Goal: Task Accomplishment & Management: Use online tool/utility

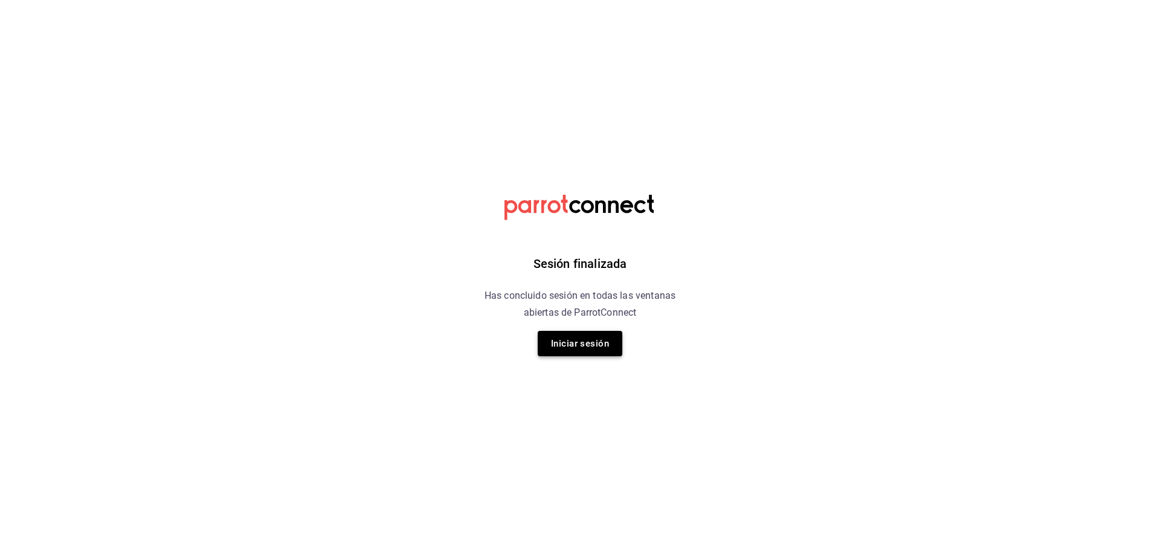
click at [595, 346] on button "Iniciar sesión" at bounding box center [580, 343] width 85 height 25
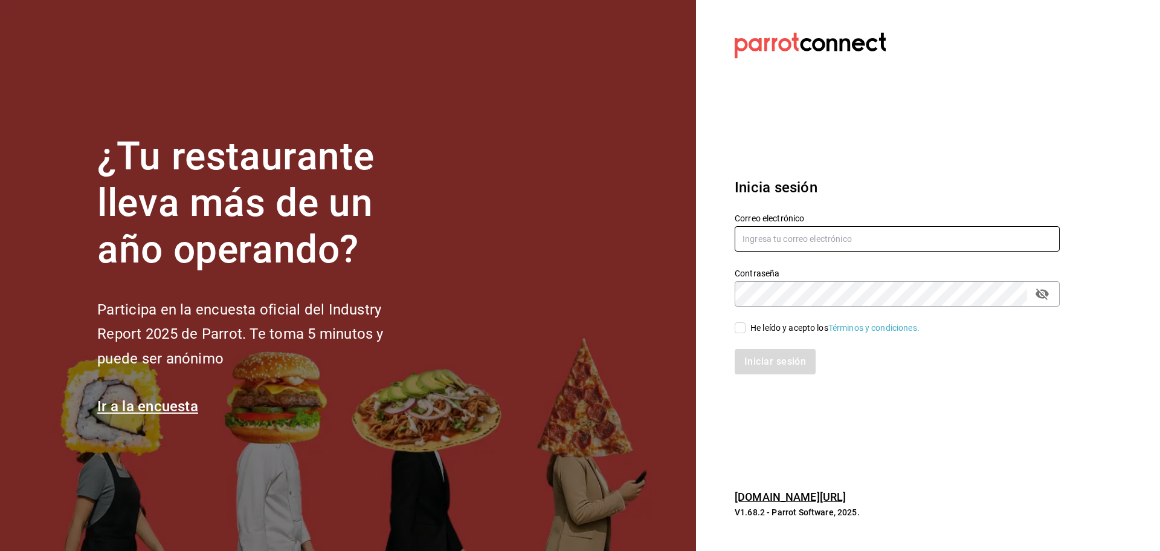
click at [816, 244] on input "text" at bounding box center [897, 238] width 325 height 25
type input "[EMAIL_ADDRESS][DOMAIN_NAME]"
click at [764, 328] on div "He leído y acepto los Términos y condiciones." at bounding box center [835, 327] width 169 height 13
click at [746, 328] on input "He leído y acepto los Términos y condiciones." at bounding box center [740, 327] width 11 height 11
checkbox input "true"
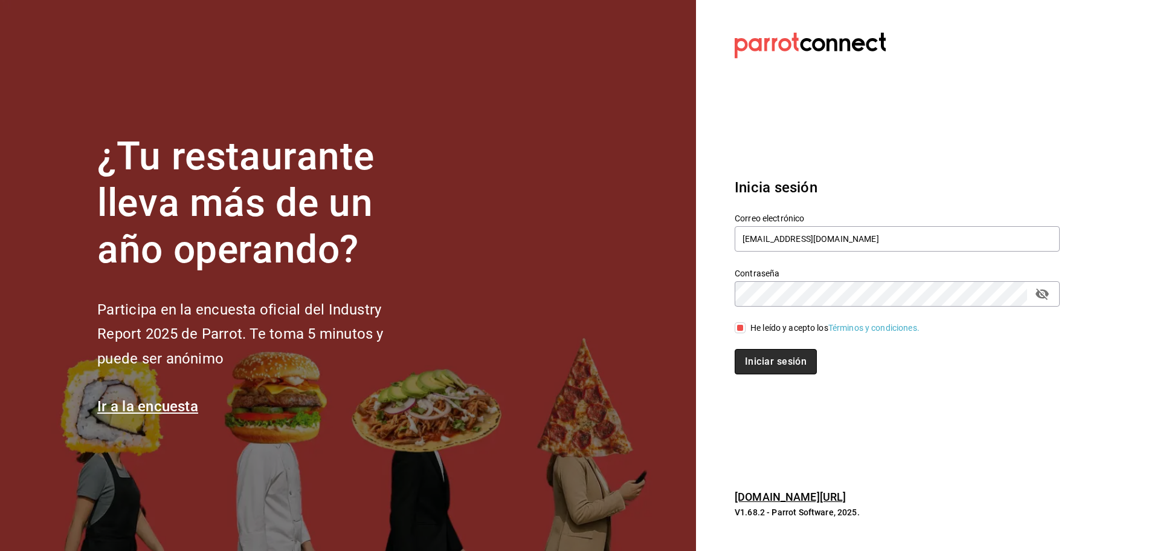
click at [781, 357] on button "Iniciar sesión" at bounding box center [776, 361] width 82 height 25
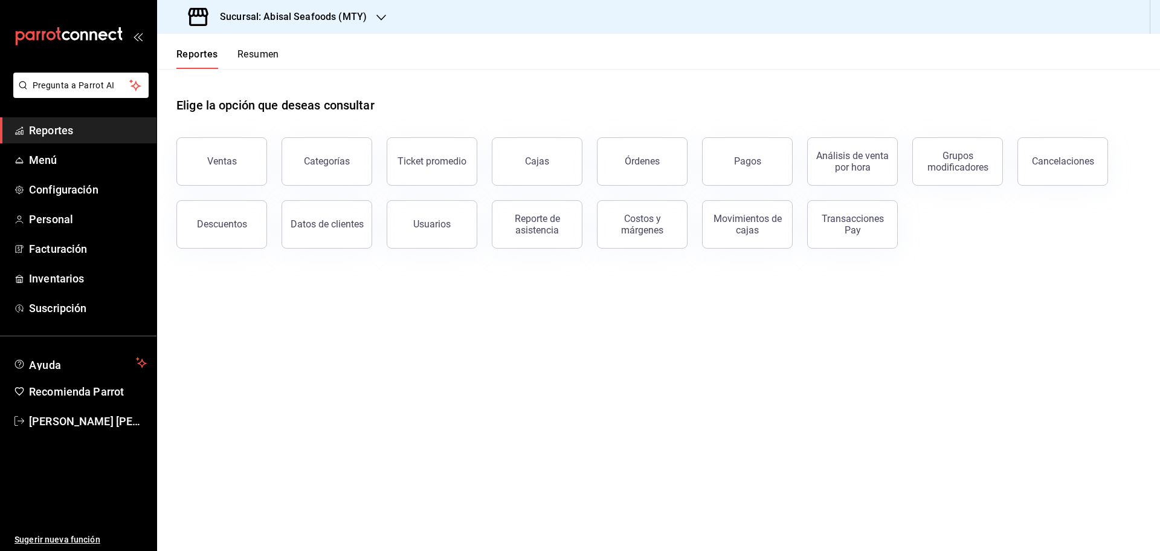
click at [332, 15] on h3 "Sucursal: Abisal Seafoods (MTY)" at bounding box center [288, 17] width 157 height 15
click at [273, 49] on div "Abisal Seafoods (MTY)" at bounding box center [248, 52] width 162 height 13
click at [431, 228] on div "Usuarios" at bounding box center [431, 223] width 37 height 11
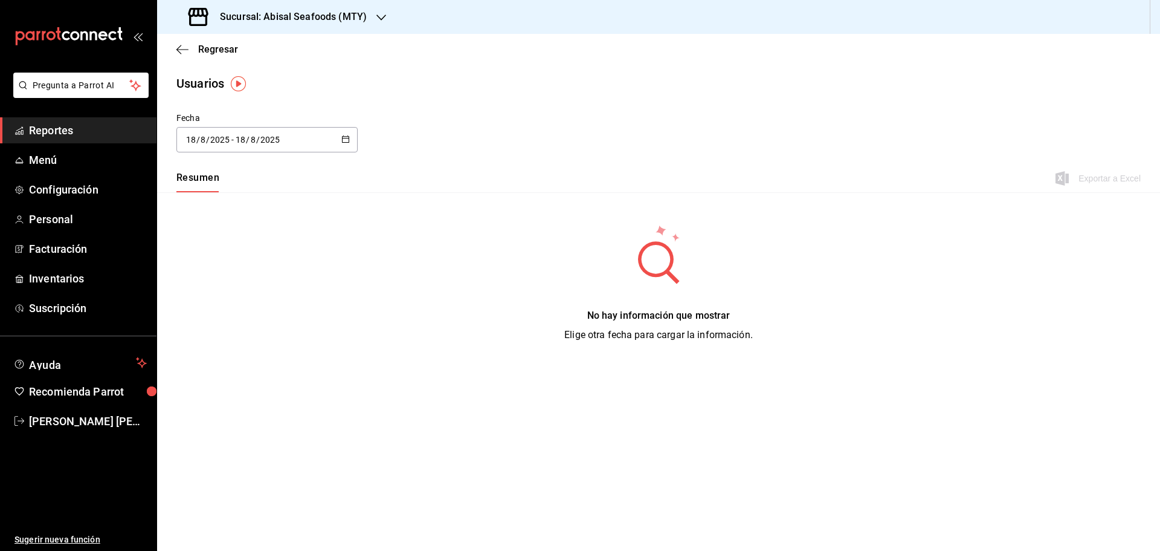
click at [344, 138] on \(Stroke\) "button" at bounding box center [346, 138] width 7 height 1
click at [254, 314] on li "Rango de fechas" at bounding box center [233, 313] width 114 height 27
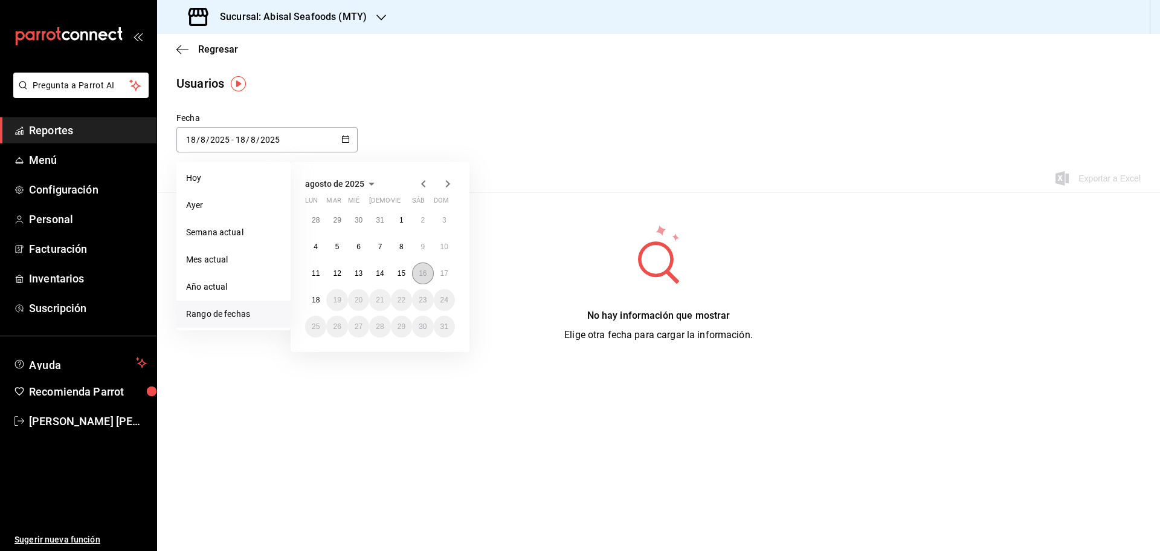
click at [423, 273] on abbr "16" at bounding box center [423, 273] width 8 height 8
type input "[DATE]"
type input "16"
type input "[DATE]"
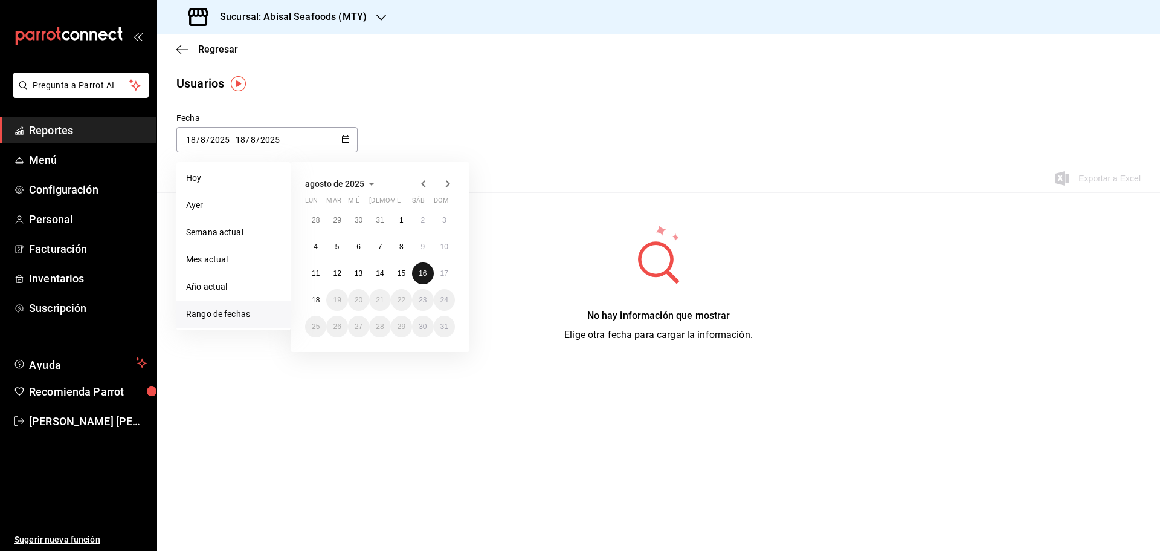
type input "16"
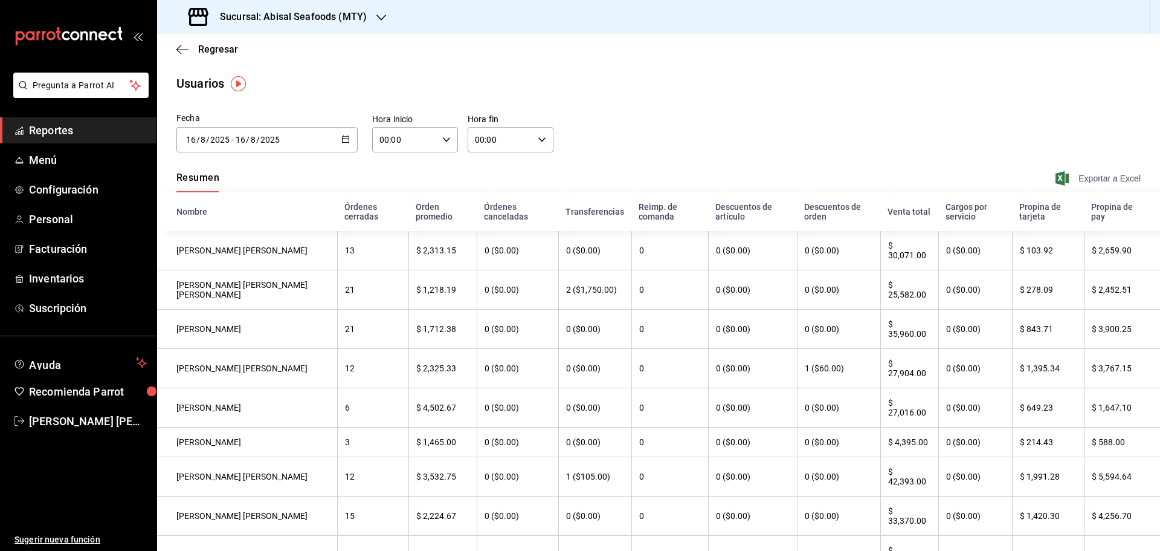
click at [1076, 178] on span "Exportar a Excel" at bounding box center [1099, 178] width 83 height 15
click at [346, 138] on icon "button" at bounding box center [345, 139] width 8 height 8
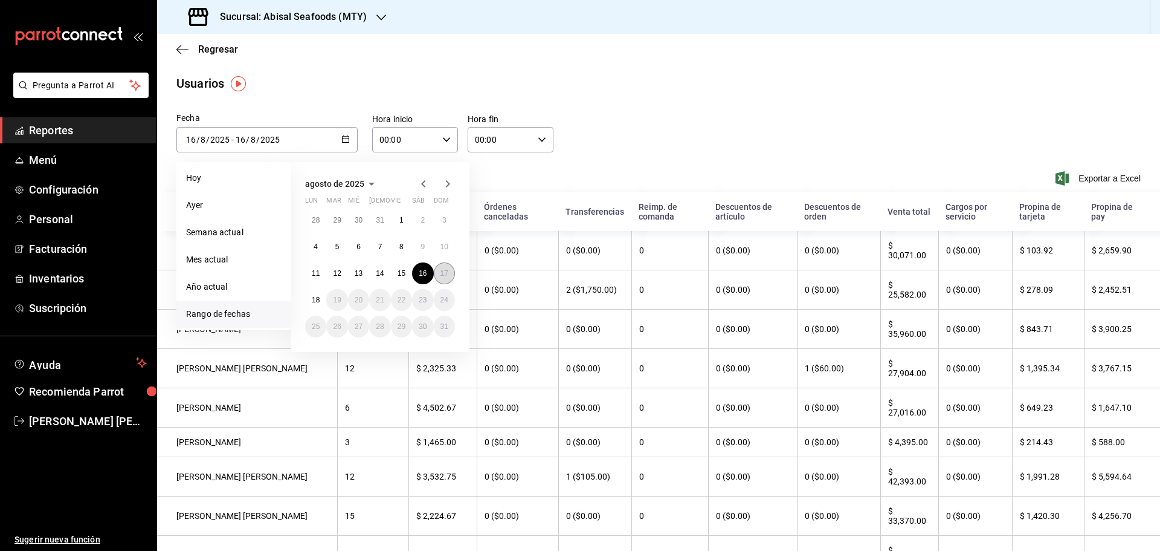
click at [445, 270] on abbr "17" at bounding box center [445, 273] width 8 height 8
type input "[DATE]"
type input "17"
type input "[DATE]"
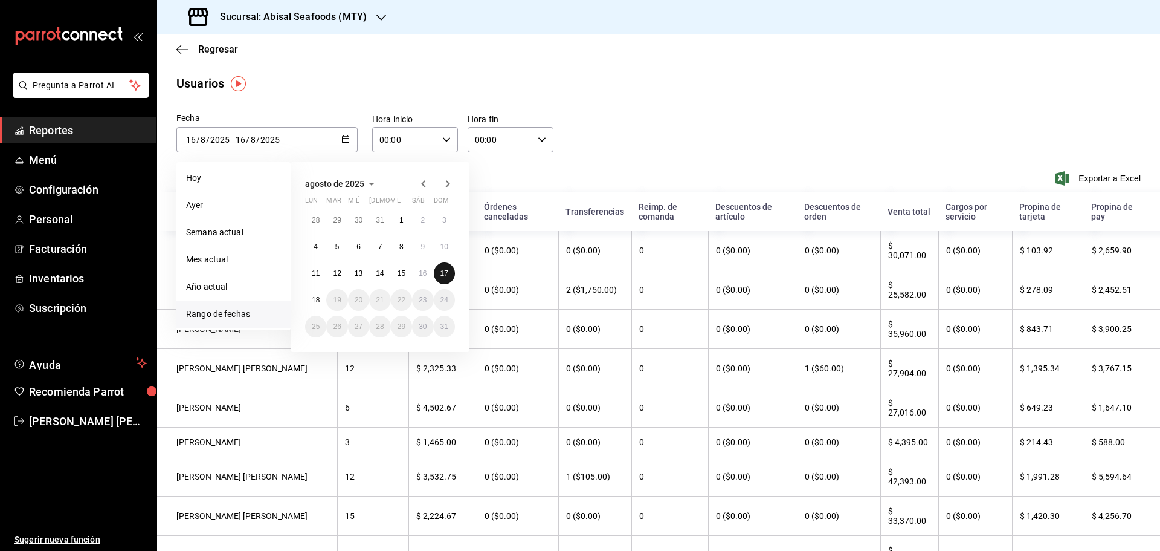
type input "17"
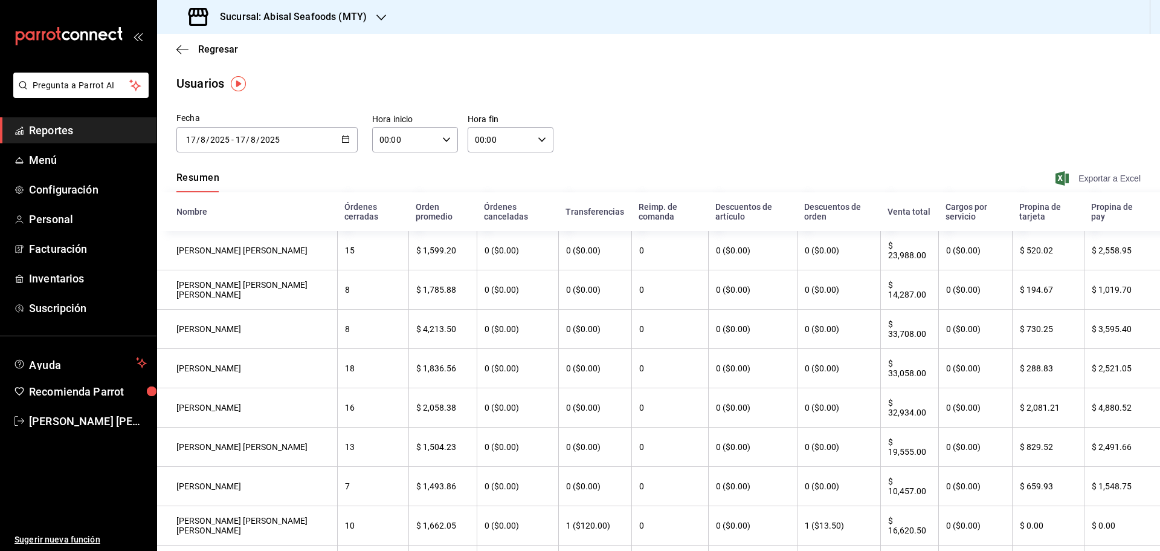
click at [1088, 182] on span "Exportar a Excel" at bounding box center [1099, 178] width 83 height 15
click at [116, 126] on span "Reportes" at bounding box center [88, 130] width 118 height 16
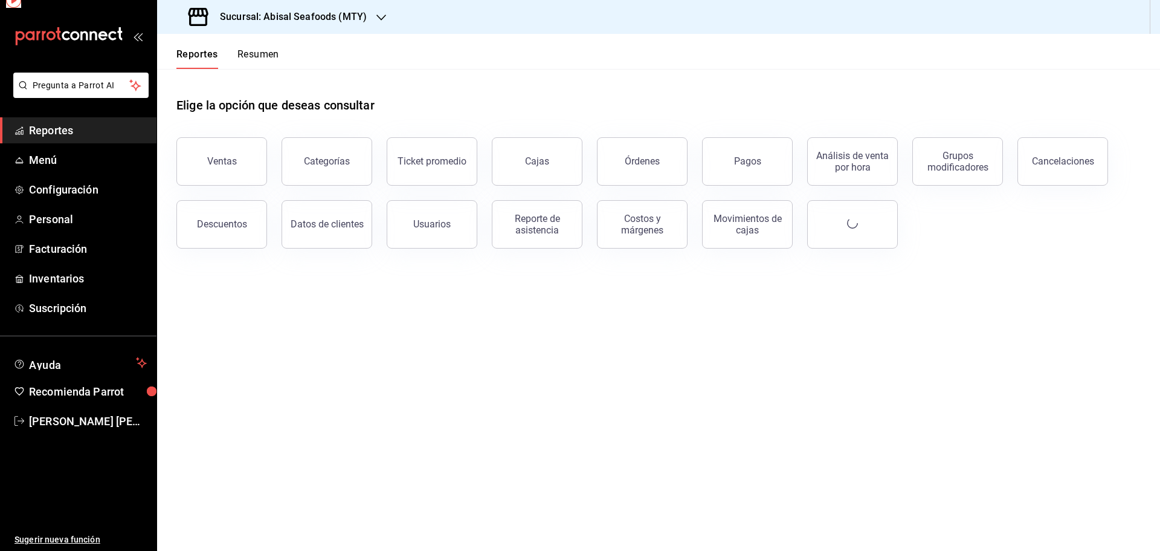
click at [339, 22] on h3 "Sucursal: Abisal Seafoods (MTY)" at bounding box center [288, 17] width 157 height 15
click at [239, 114] on div "Deep" at bounding box center [247, 106] width 181 height 27
click at [441, 230] on button "Usuarios" at bounding box center [432, 224] width 91 height 48
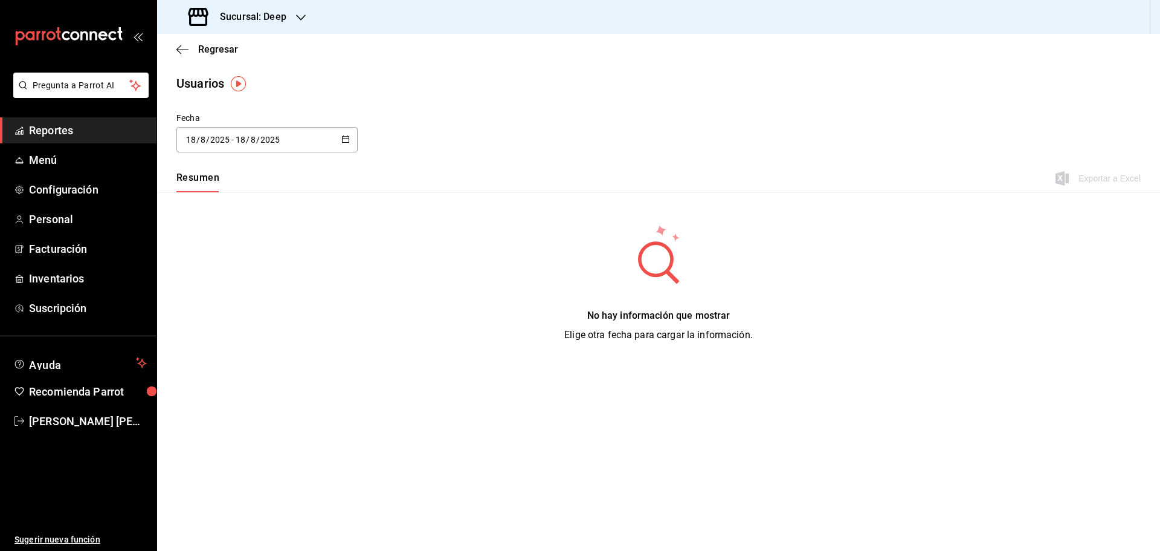
click at [339, 138] on div "[DATE] [DATE] - [DATE] [DATE]" at bounding box center [266, 139] width 181 height 25
click at [236, 312] on li "Rango de fechas" at bounding box center [233, 313] width 114 height 27
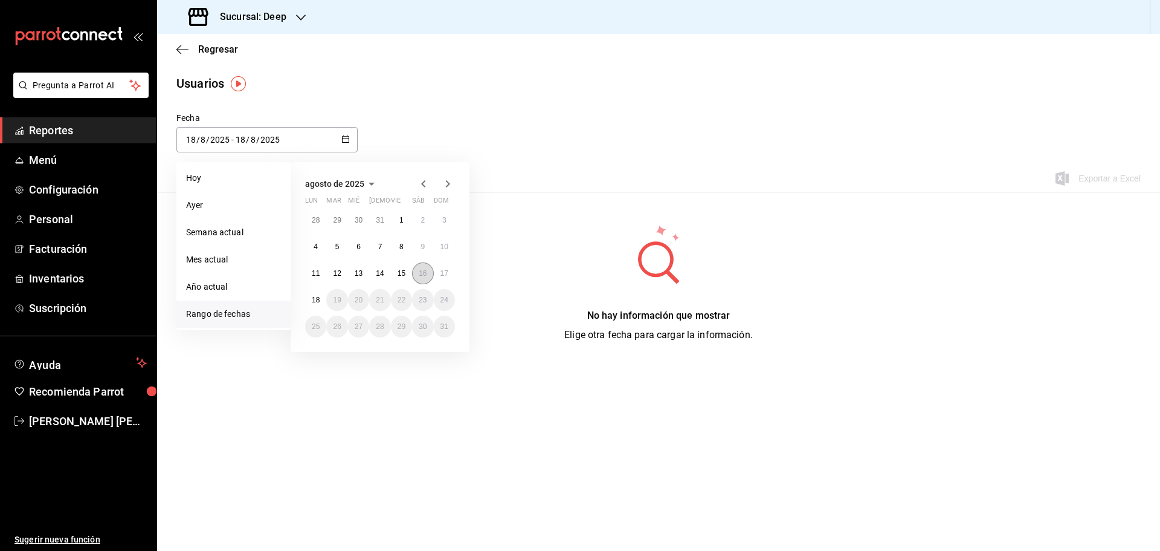
click at [421, 275] on abbr "16" at bounding box center [423, 273] width 8 height 8
type input "[DATE]"
type input "16"
type input "[DATE]"
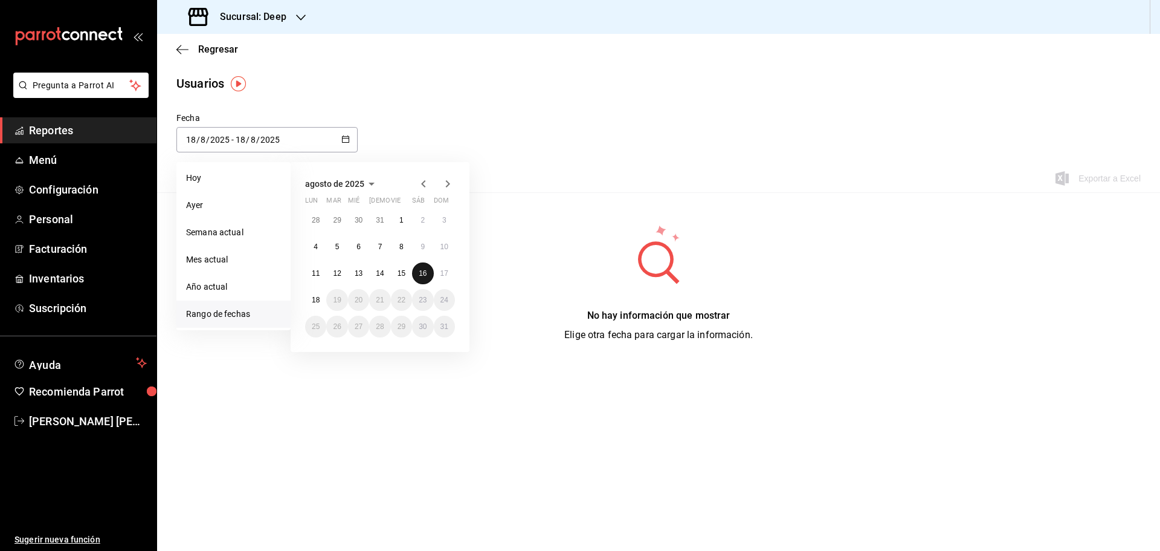
type input "16"
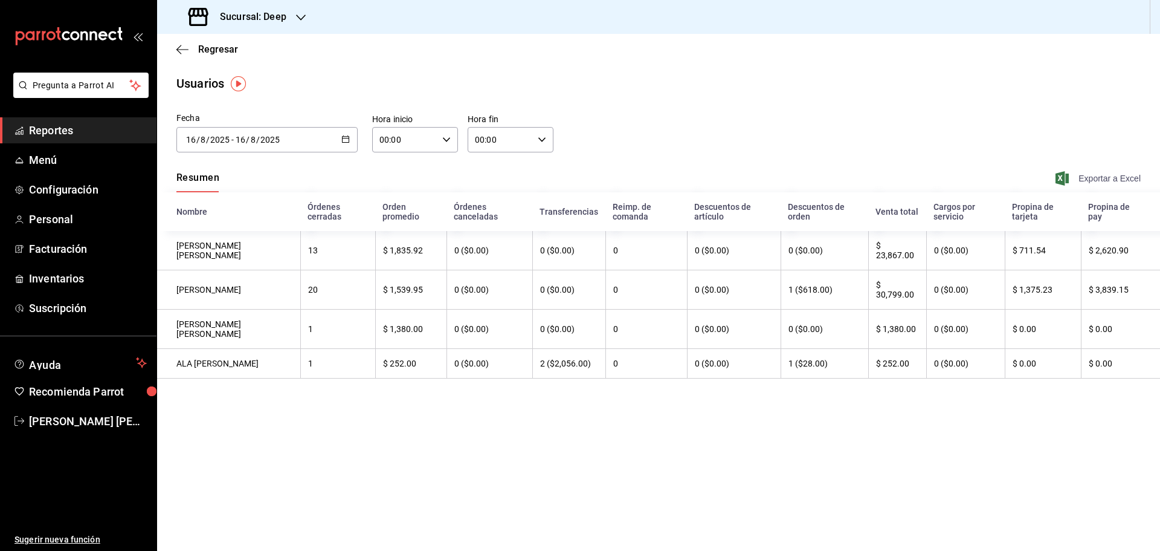
click at [1102, 180] on span "Exportar a Excel" at bounding box center [1099, 178] width 83 height 15
click at [356, 137] on div "[DATE] [DATE] - [DATE] [DATE]" at bounding box center [266, 139] width 181 height 25
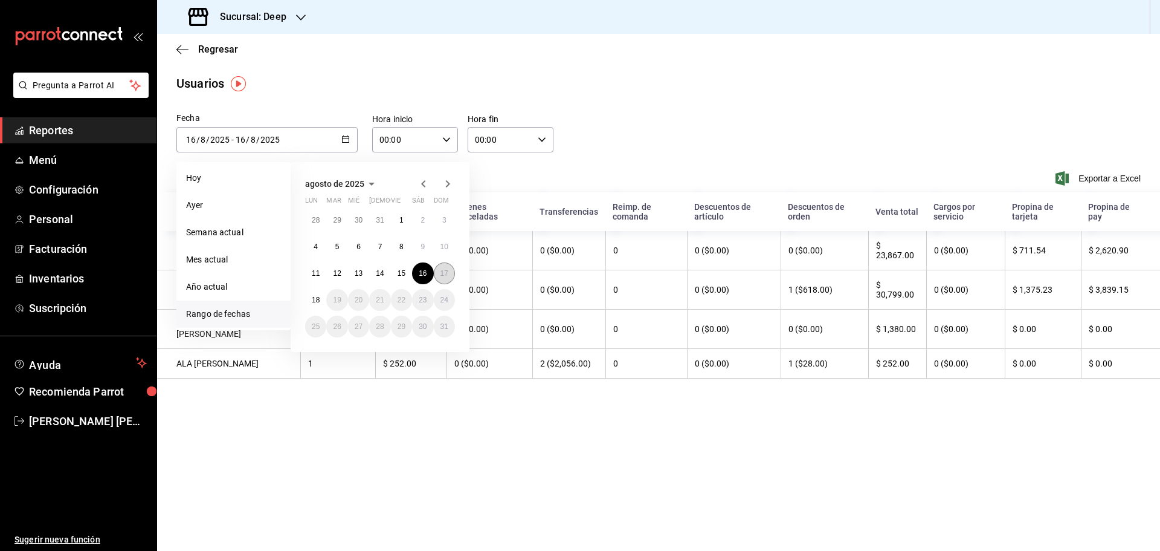
click at [446, 273] on abbr "17" at bounding box center [445, 273] width 8 height 8
type input "[DATE]"
type input "17"
type input "[DATE]"
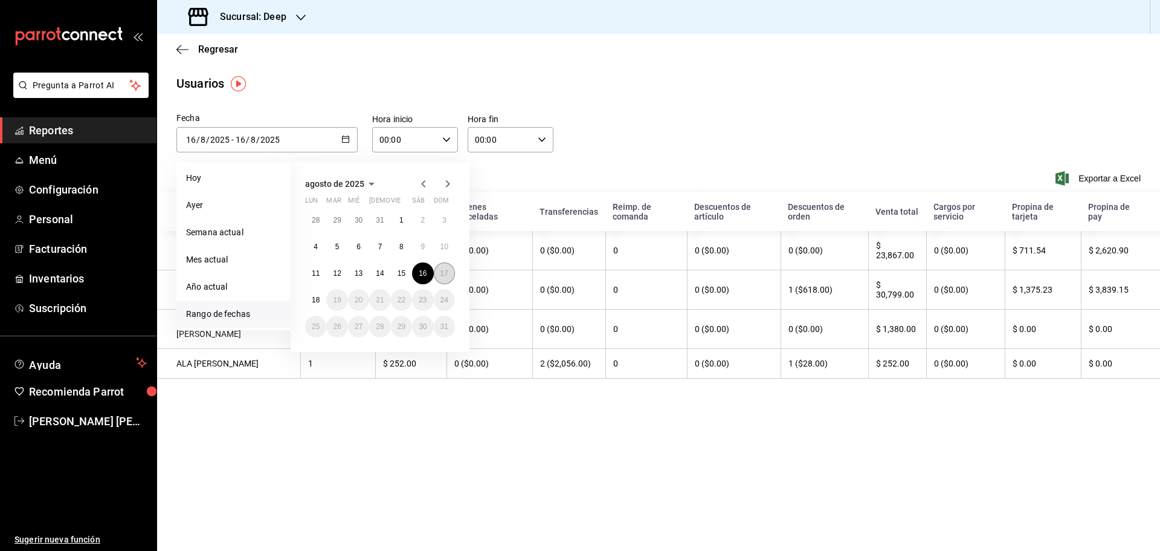
type input "17"
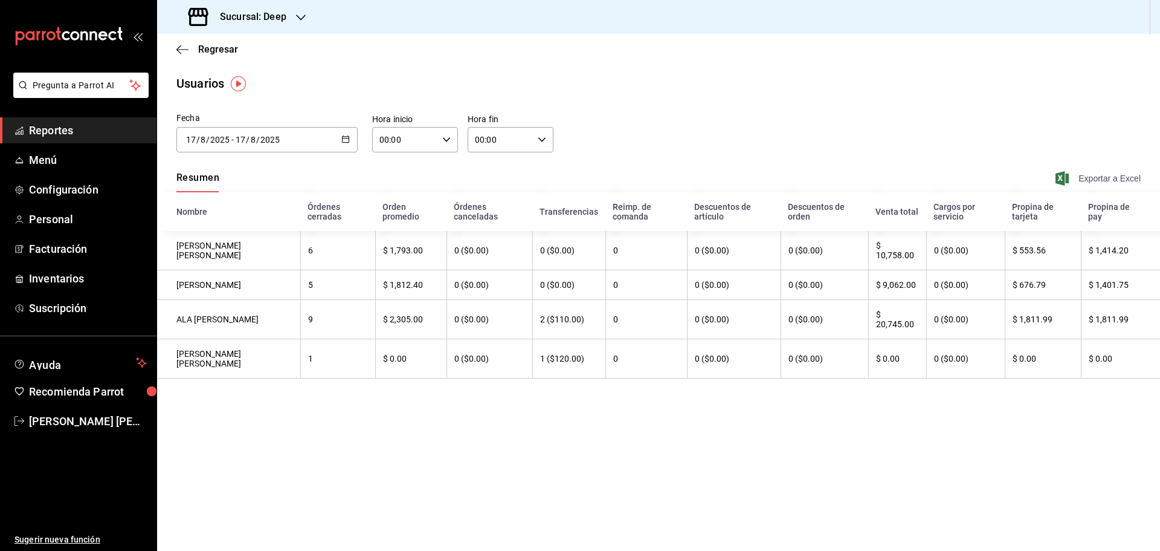
click at [1092, 180] on span "Exportar a Excel" at bounding box center [1099, 178] width 83 height 15
drag, startPoint x: 105, startPoint y: 134, endPoint x: 152, endPoint y: 105, distance: 55.7
click at [105, 134] on span "Reportes" at bounding box center [88, 130] width 118 height 16
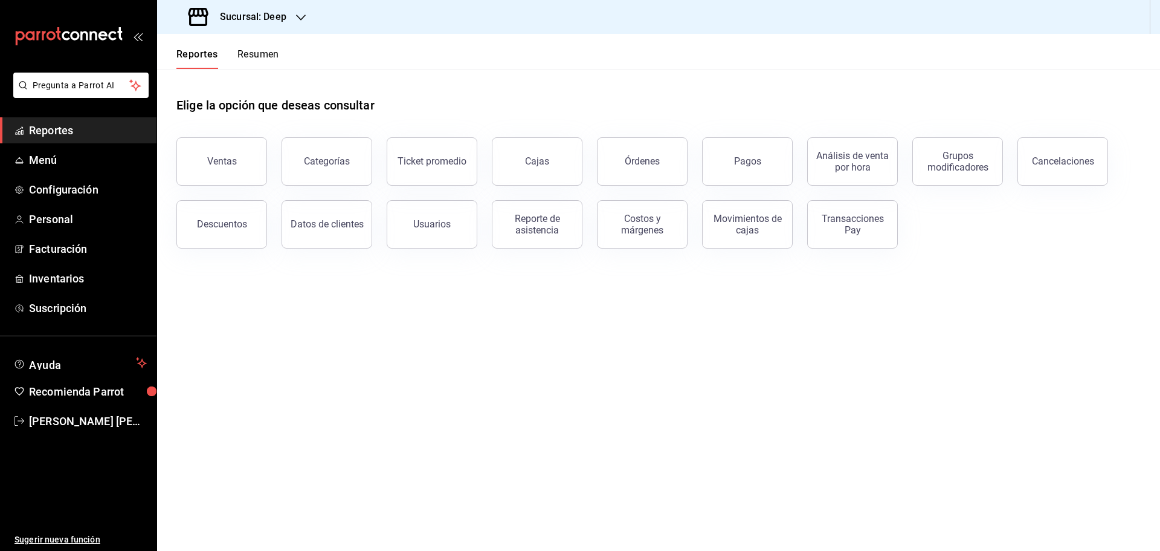
click at [286, 21] on h3 "Sucursal: Deep" at bounding box center [248, 17] width 76 height 15
click at [227, 79] on span "Market Abisal (Mty)" at bounding box center [205, 79] width 76 height 13
drag, startPoint x: 541, startPoint y: 231, endPoint x: 505, endPoint y: 242, distance: 38.0
click at [541, 231] on div "Reporte de asistencia" at bounding box center [537, 224] width 75 height 23
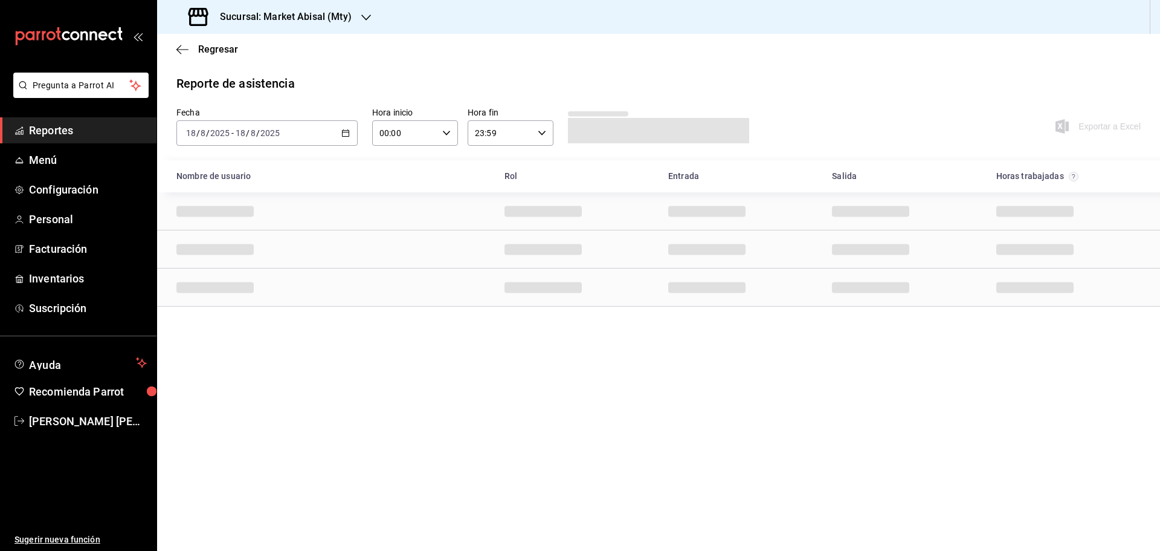
click at [341, 135] on icon "button" at bounding box center [345, 133] width 8 height 8
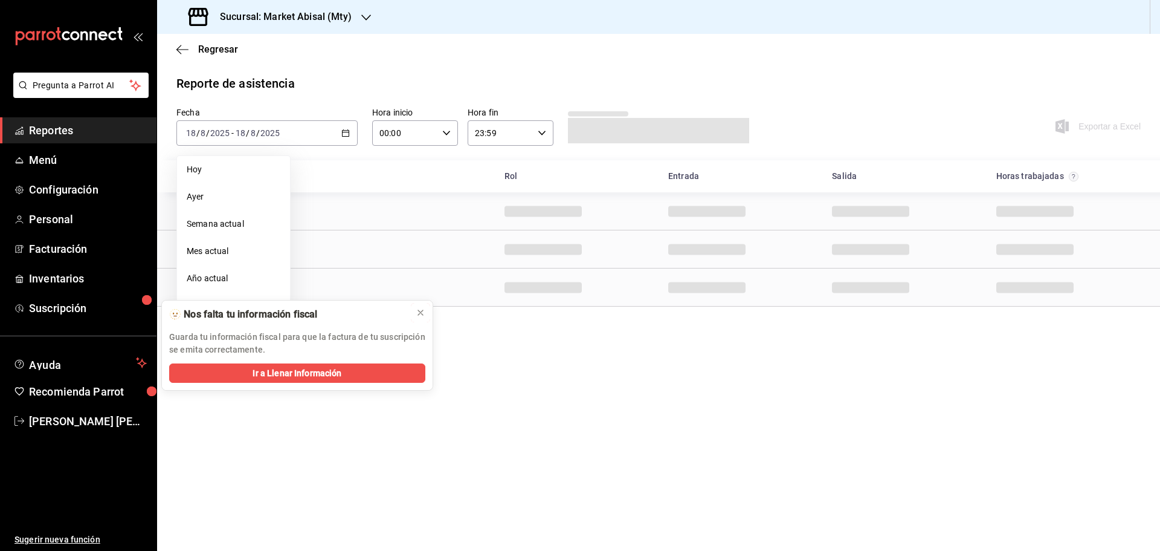
click at [420, 312] on icon at bounding box center [421, 313] width 10 height 10
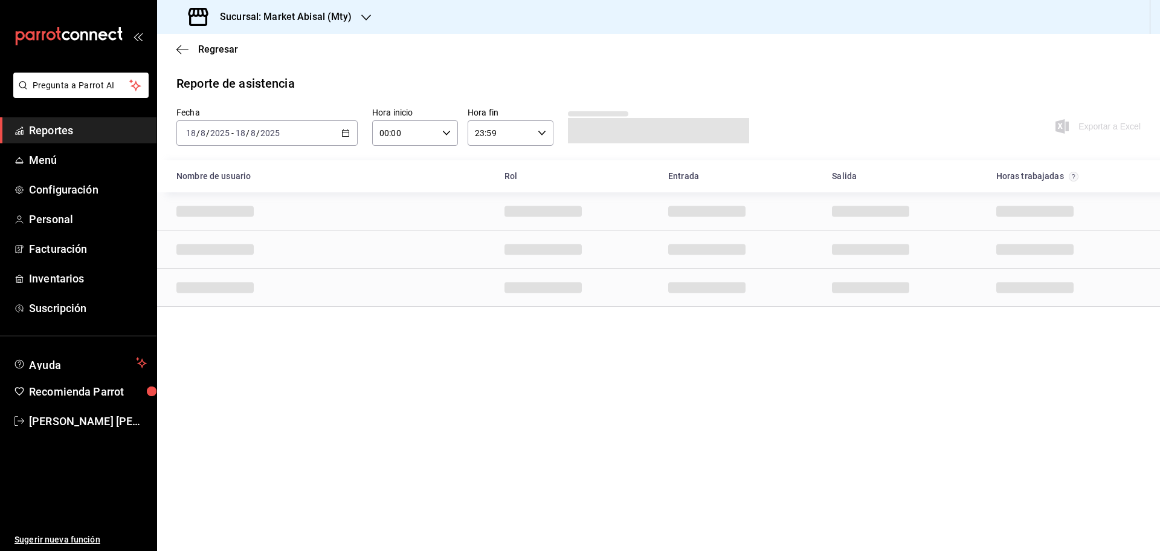
click at [347, 131] on \(Stroke\) "button" at bounding box center [345, 133] width 7 height 7
click at [242, 307] on span "Rango de fechas" at bounding box center [234, 305] width 94 height 13
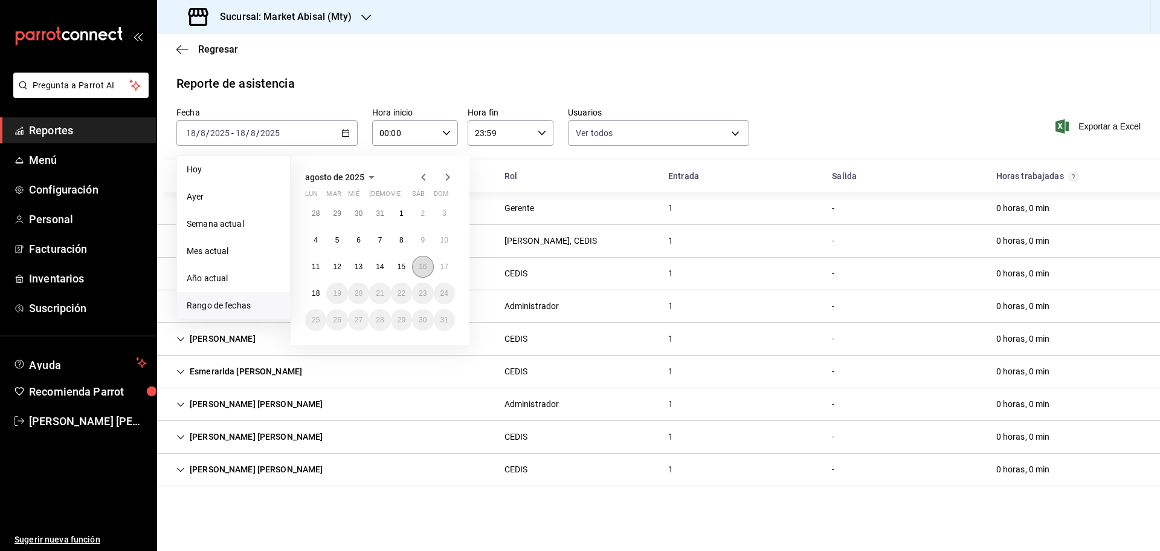
click at [425, 263] on abbr "16" at bounding box center [423, 266] width 8 height 8
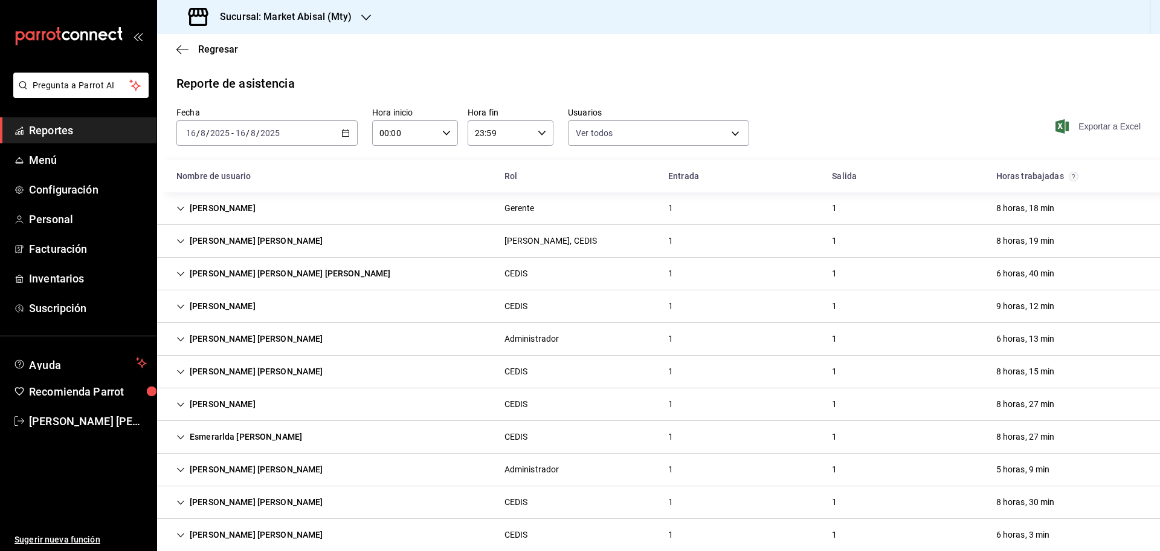
click at [1096, 128] on span "Exportar a Excel" at bounding box center [1099, 126] width 83 height 15
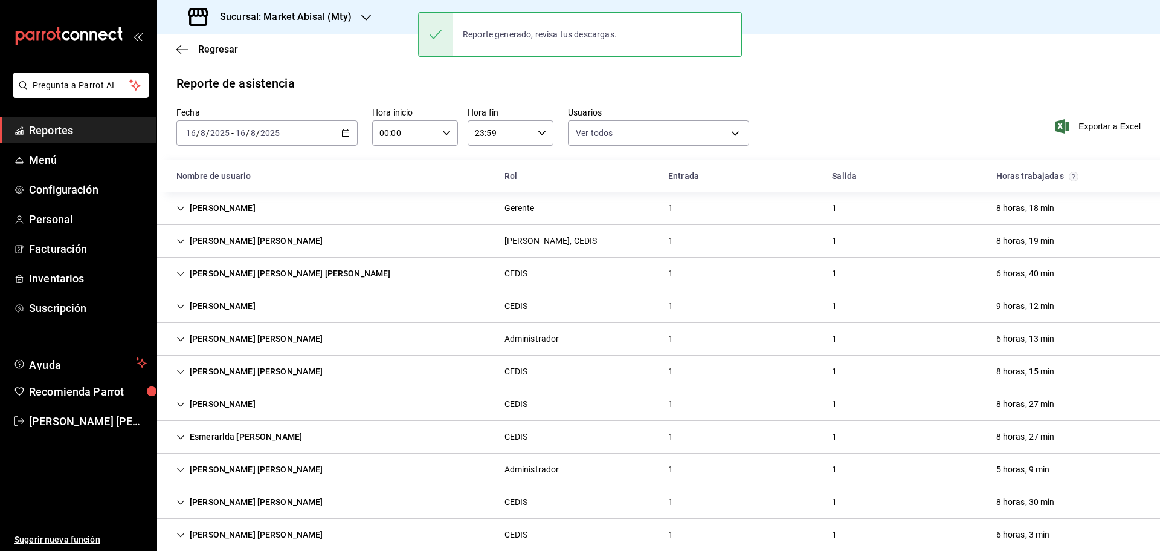
click at [250, 16] on h3 "Sucursal: Market Abisal (Mty)" at bounding box center [280, 17] width 141 height 15
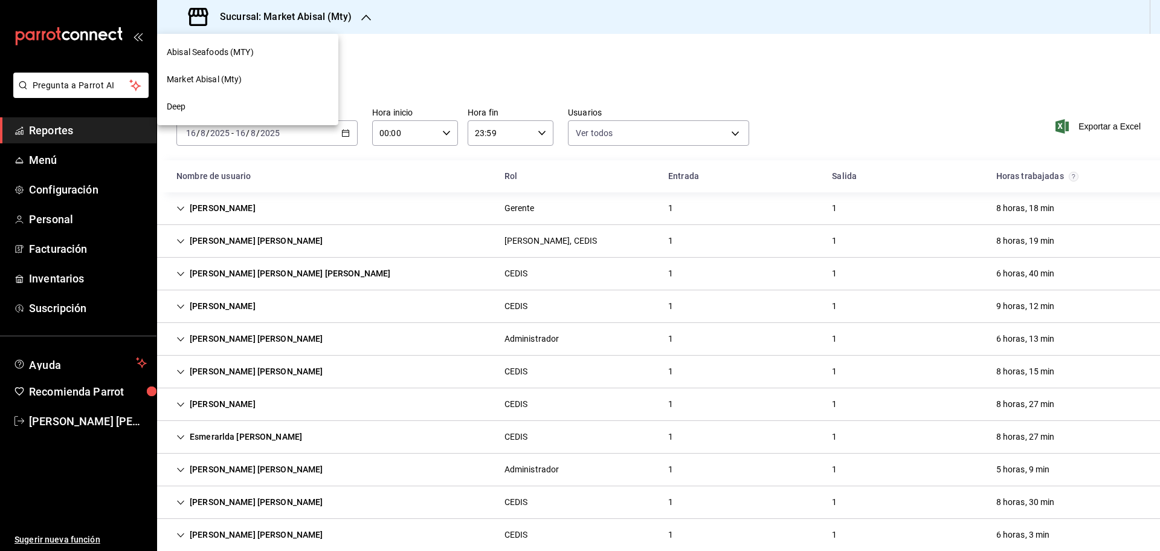
click at [244, 54] on span "Abisal Seafoods (MTY)" at bounding box center [210, 52] width 87 height 13
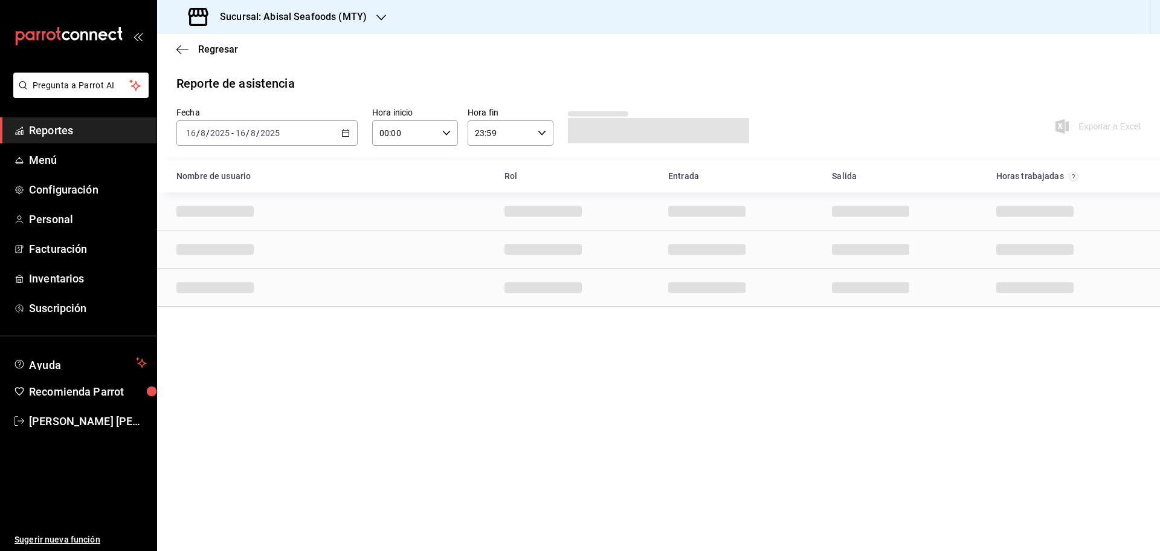
click at [109, 134] on span "Reportes" at bounding box center [88, 130] width 118 height 16
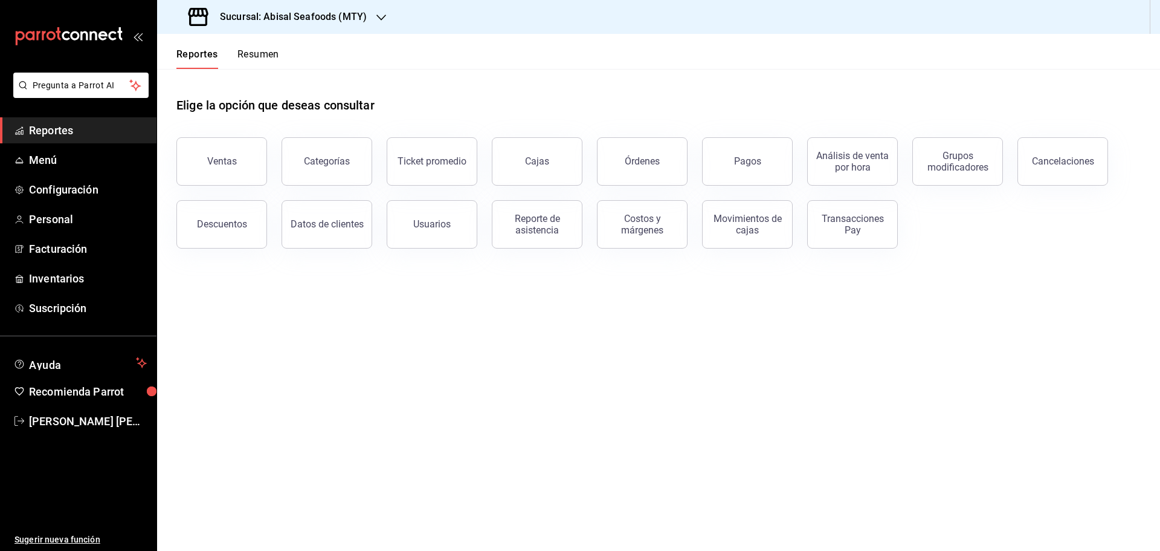
click at [337, 19] on h3 "Sucursal: Abisal Seafoods (MTY)" at bounding box center [288, 17] width 157 height 15
click at [289, 53] on div "Abisal Seafoods (MTY)" at bounding box center [248, 52] width 162 height 13
click at [534, 230] on div "Reporte de asistencia" at bounding box center [537, 224] width 75 height 23
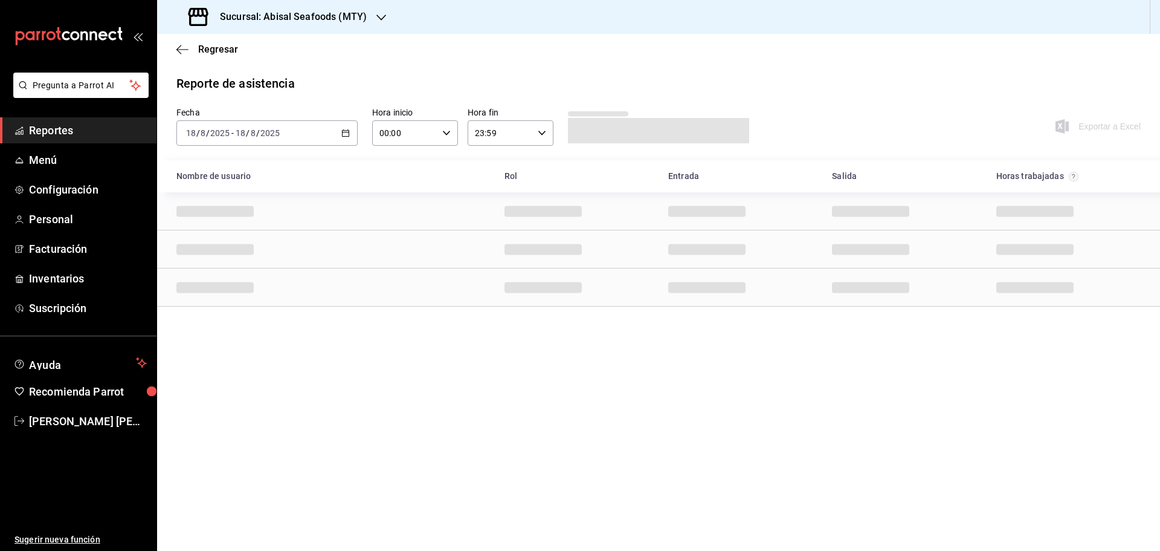
click at [698, 457] on main "Regresar Reporte de asistencia Fecha [DATE] [DATE] - [DATE] [DATE] Hora inicio …" at bounding box center [658, 292] width 1003 height 517
click at [356, 135] on div "[DATE] [DATE] - [DATE] [DATE]" at bounding box center [266, 132] width 181 height 25
click at [232, 313] on li "Rango de fechas" at bounding box center [233, 305] width 113 height 27
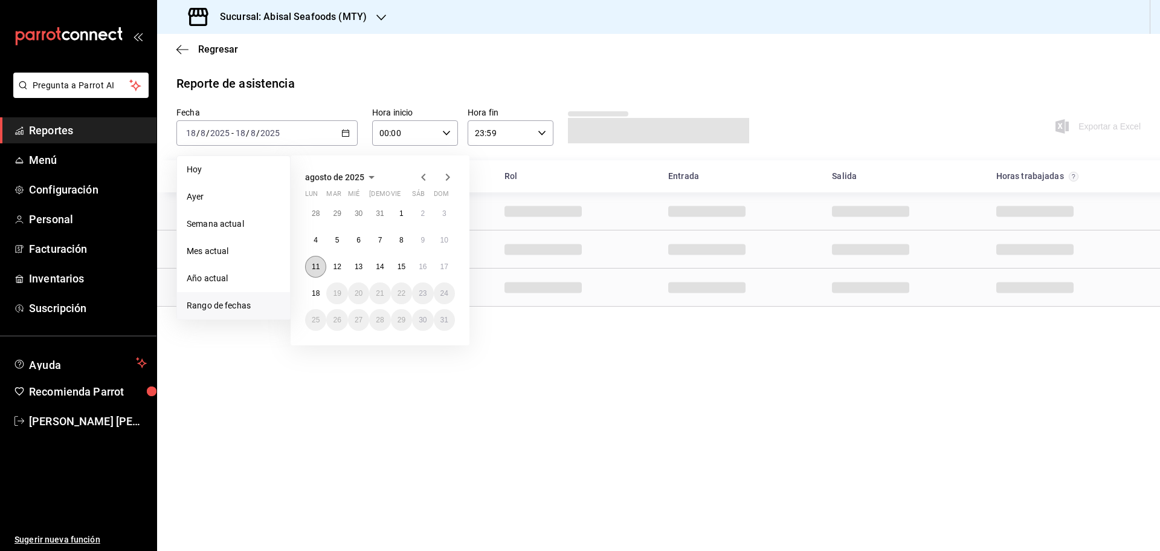
click at [317, 262] on abbr "11" at bounding box center [316, 266] width 8 height 8
click at [445, 265] on abbr "17" at bounding box center [445, 266] width 8 height 8
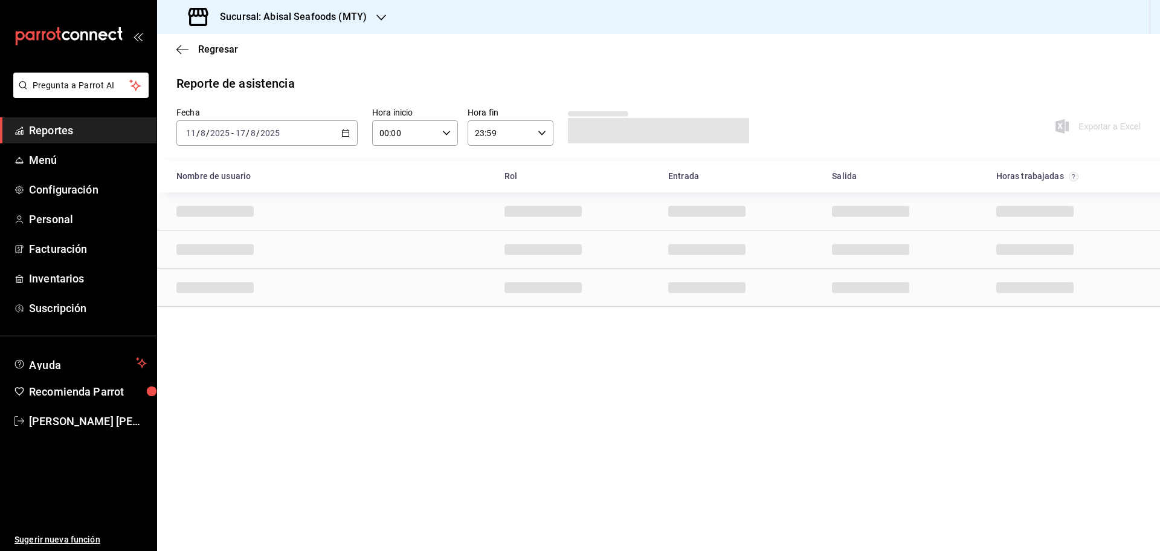
click at [445, 265] on div "Row" at bounding box center [658, 249] width 1003 height 38
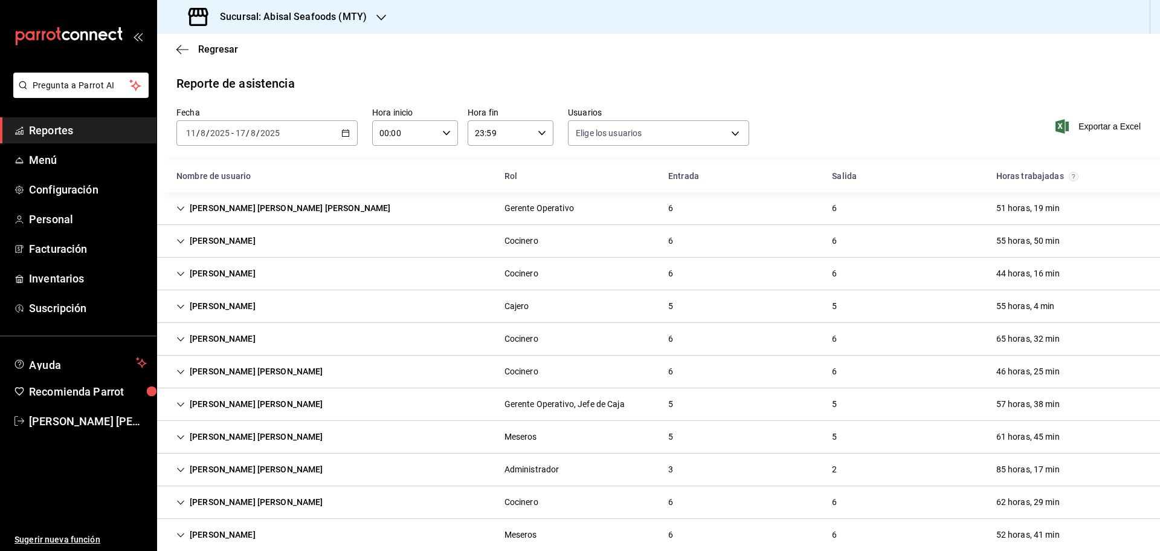
type input "306a98c0-6940-4e4e-933e-54fb4acd2f42,a10db752-46b7-4f62-b4af-cf2cdd13f665,fbcc5…"
click at [1104, 126] on span "Exportar a Excel" at bounding box center [1099, 126] width 83 height 15
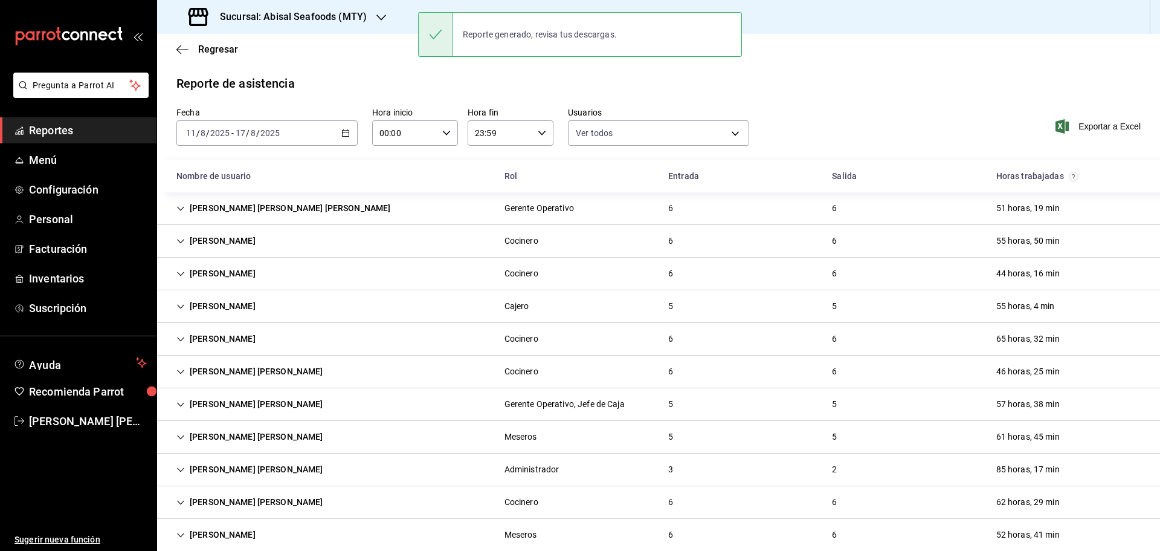
click at [99, 135] on span "Reportes" at bounding box center [88, 130] width 118 height 16
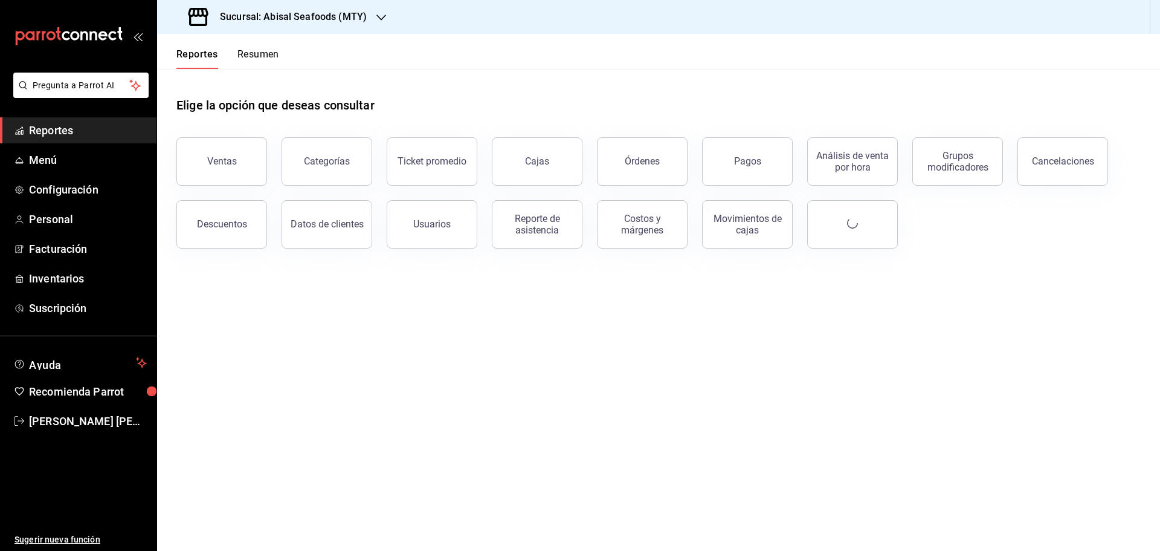
click at [320, 16] on h3 "Sucursal: Abisal Seafoods (MTY)" at bounding box center [288, 17] width 157 height 15
click at [240, 77] on span "Market Abisal (Mty)" at bounding box center [205, 79] width 76 height 13
click at [532, 224] on div "Reporte de asistencia" at bounding box center [537, 224] width 75 height 23
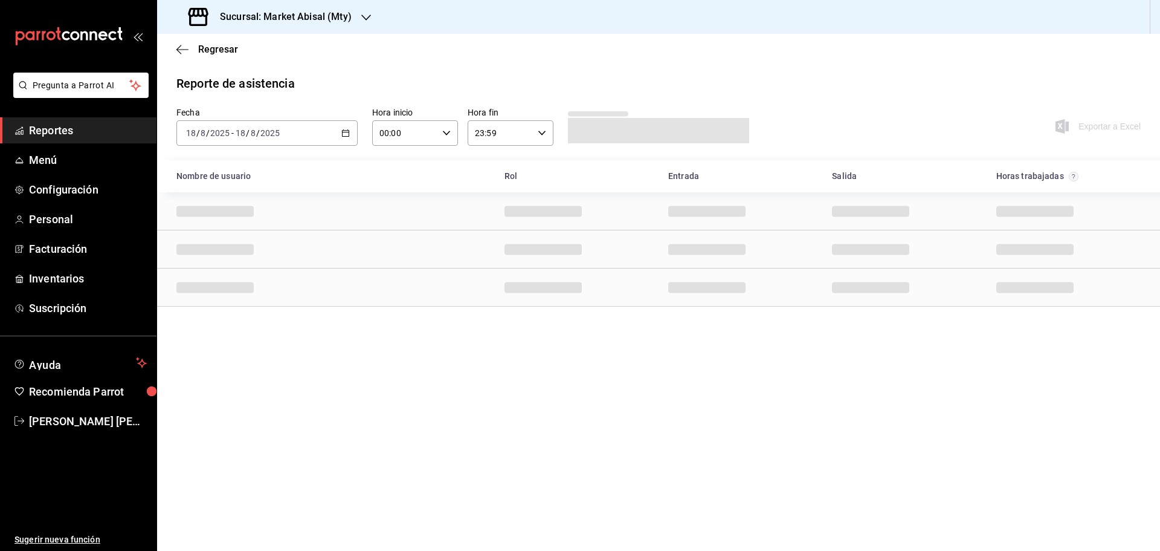
click at [352, 133] on div "[DATE] [DATE] - [DATE] [DATE]" at bounding box center [266, 132] width 181 height 25
click at [251, 304] on span "Rango de fechas" at bounding box center [234, 305] width 94 height 13
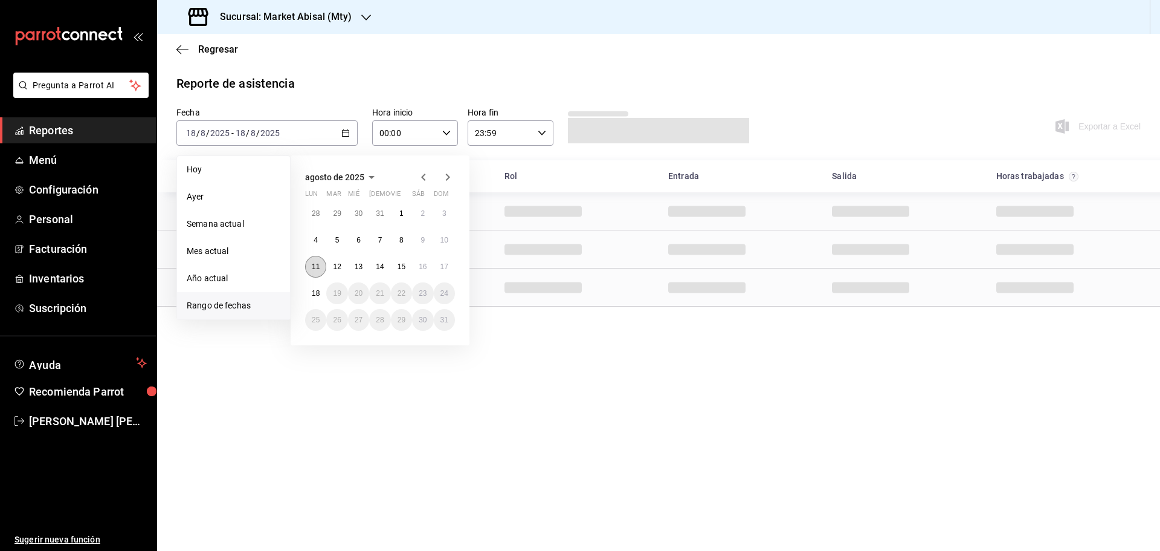
click at [315, 266] on abbr "11" at bounding box center [316, 266] width 8 height 8
click at [450, 267] on button "17" at bounding box center [444, 267] width 21 height 22
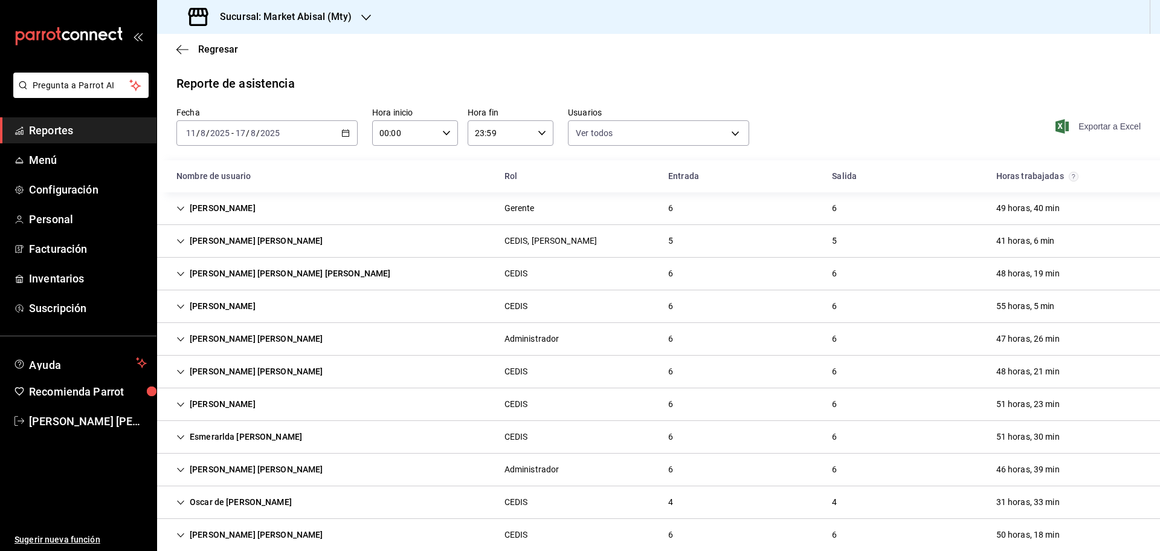
click at [1062, 130] on span "Exportar a Excel" at bounding box center [1099, 126] width 83 height 15
click at [100, 121] on link "Reportes" at bounding box center [78, 130] width 157 height 26
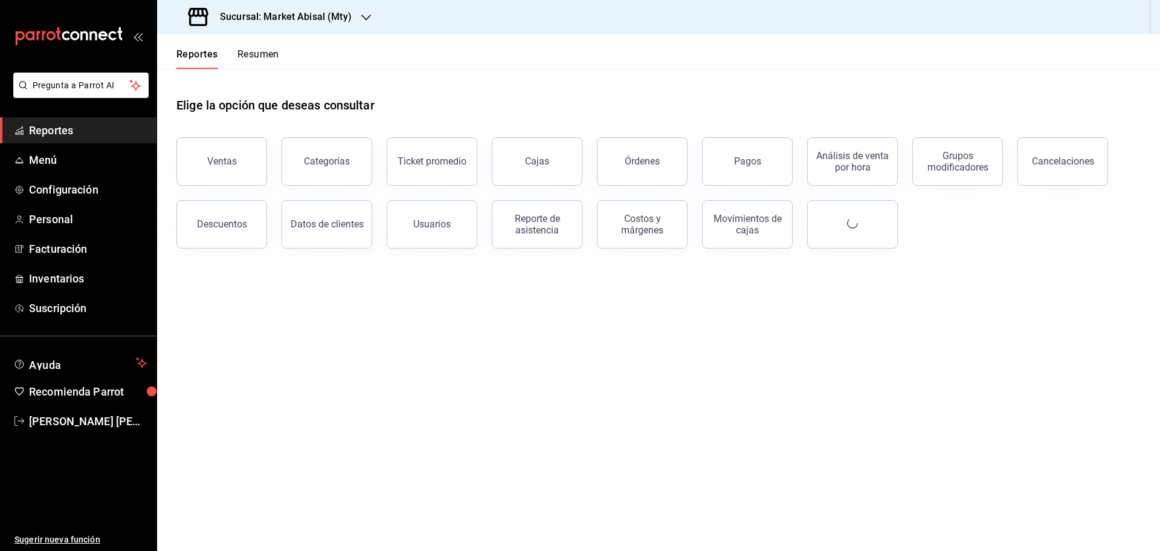
click at [321, 12] on h3 "Sucursal: Market Abisal (Mty)" at bounding box center [280, 17] width 141 height 15
click at [232, 110] on div "Deep" at bounding box center [248, 106] width 162 height 13
click at [106, 135] on span "Reportes" at bounding box center [88, 130] width 118 height 16
click at [429, 233] on button "Usuarios" at bounding box center [432, 224] width 91 height 48
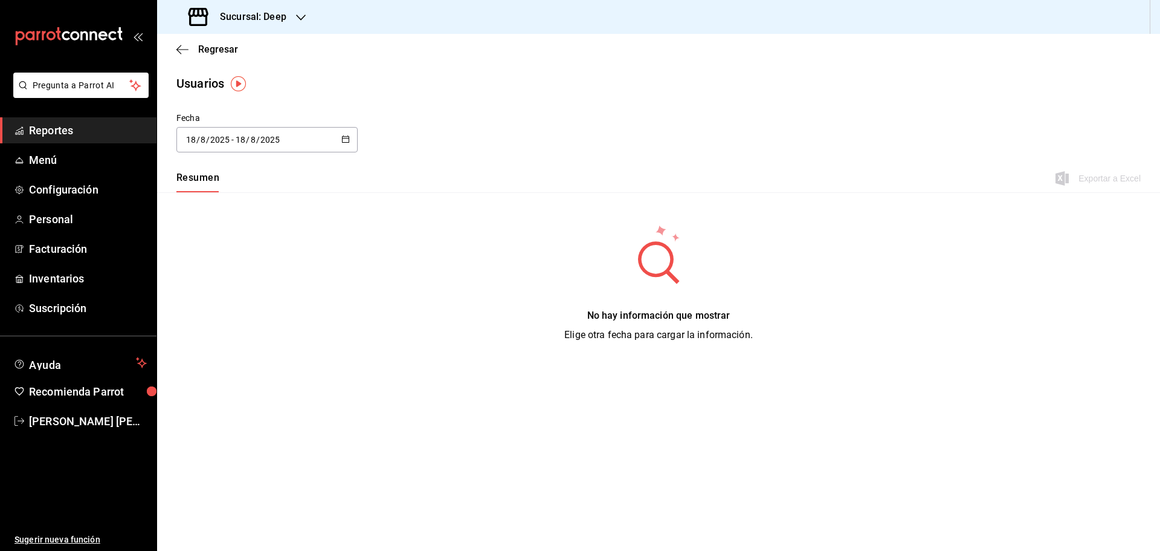
click at [347, 141] on icon "button" at bounding box center [345, 139] width 8 height 8
click at [247, 309] on li "Rango de fechas" at bounding box center [233, 313] width 114 height 27
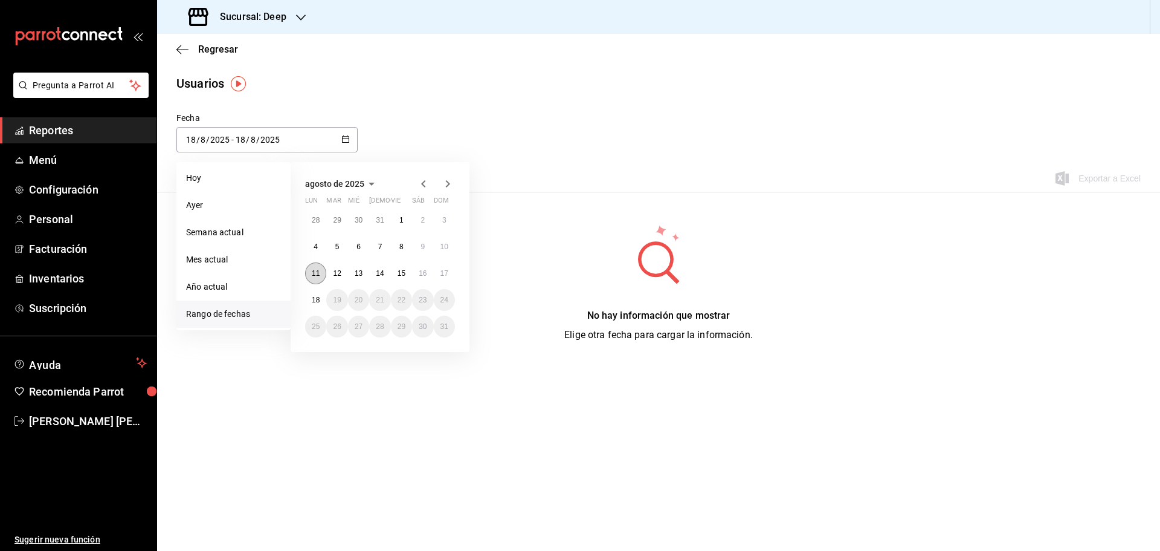
click at [309, 273] on button "11" at bounding box center [315, 273] width 21 height 22
click at [454, 276] on button "17" at bounding box center [444, 273] width 21 height 22
type input "[DATE]"
type input "11"
type input "[DATE]"
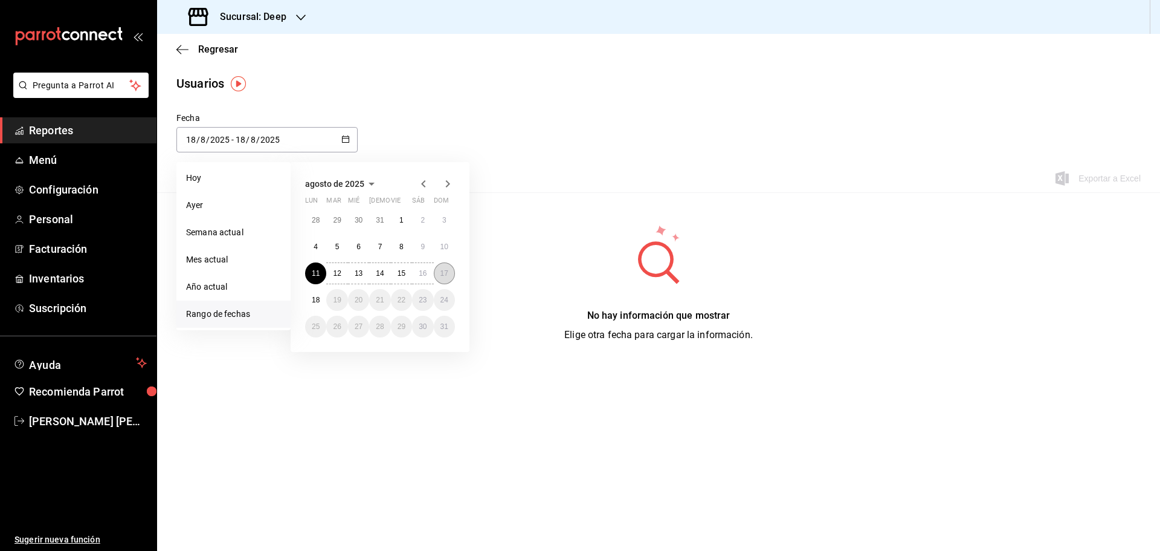
type input "17"
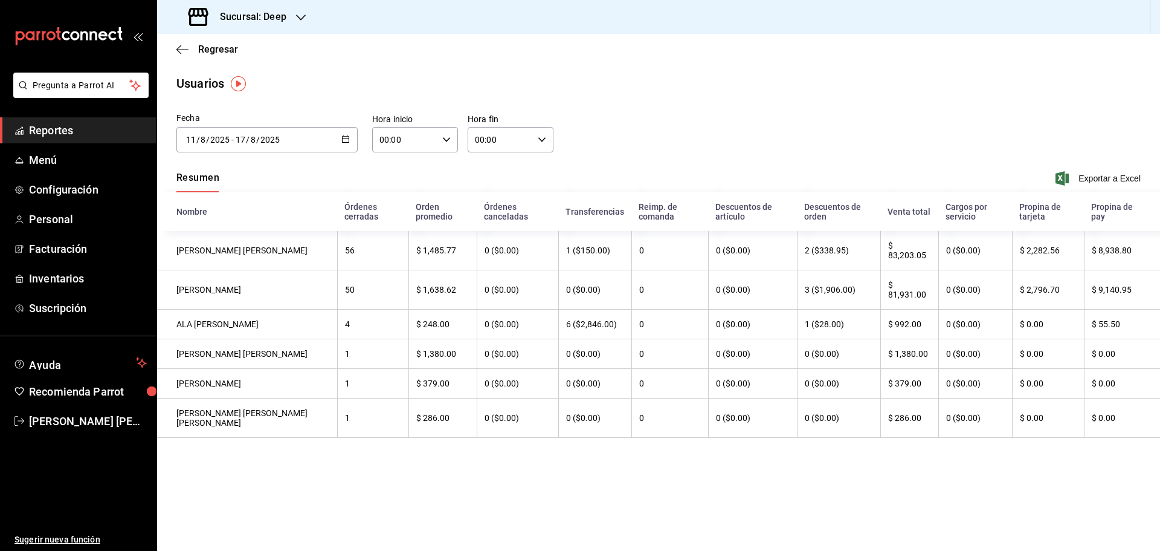
drag, startPoint x: 97, startPoint y: 131, endPoint x: 148, endPoint y: 117, distance: 53.2
click at [97, 131] on span "Reportes" at bounding box center [88, 130] width 118 height 16
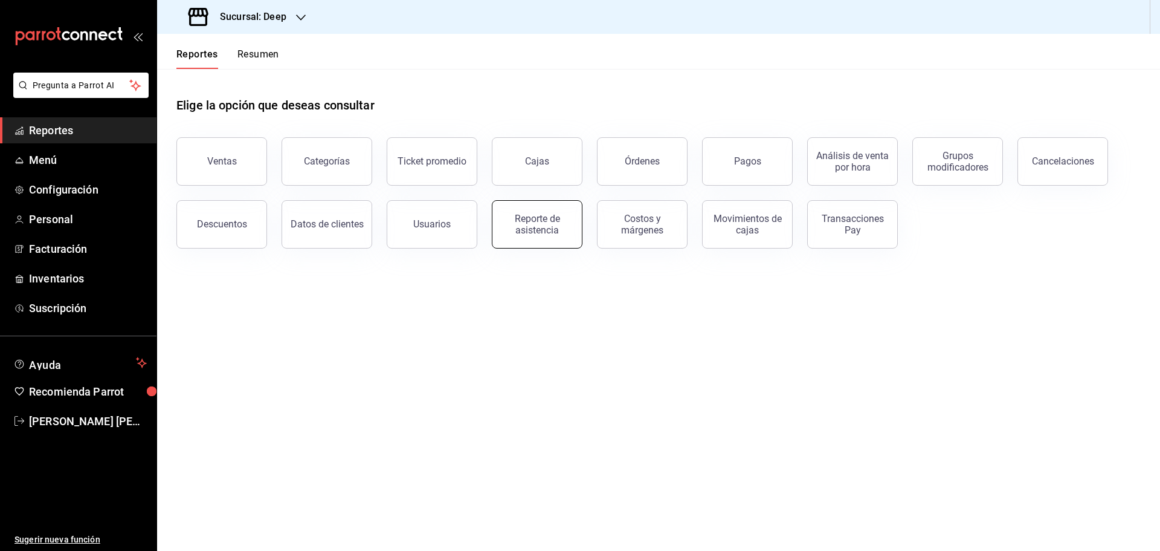
click at [512, 222] on div "Reporte de asistencia" at bounding box center [537, 224] width 75 height 23
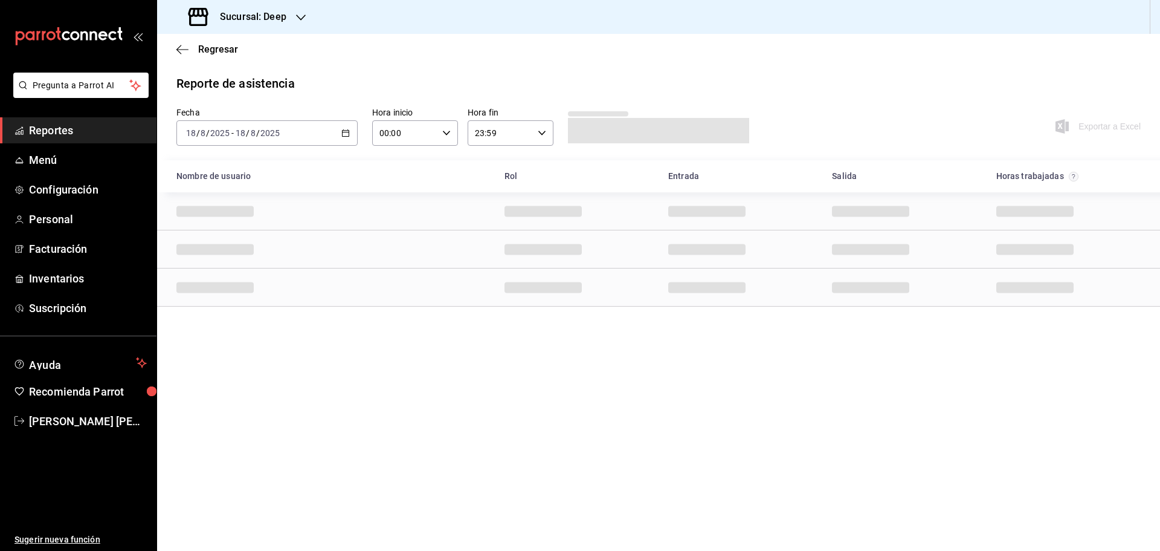
click at [346, 129] on icon "button" at bounding box center [345, 133] width 8 height 8
click at [262, 298] on li "Rango de fechas" at bounding box center [233, 305] width 113 height 27
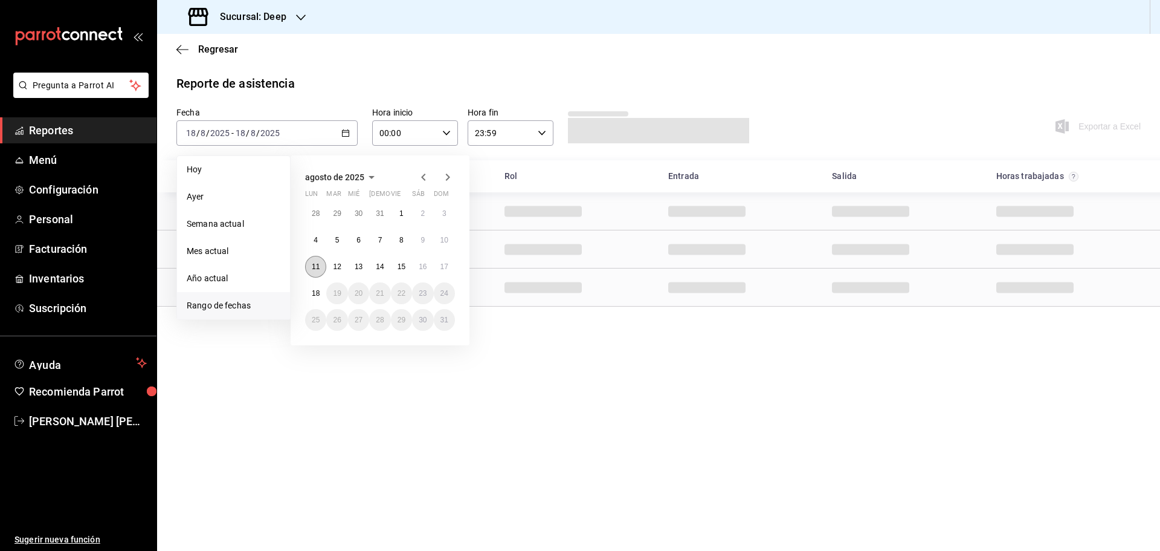
click at [309, 267] on button "11" at bounding box center [315, 267] width 21 height 22
click at [444, 267] on abbr "17" at bounding box center [445, 266] width 8 height 8
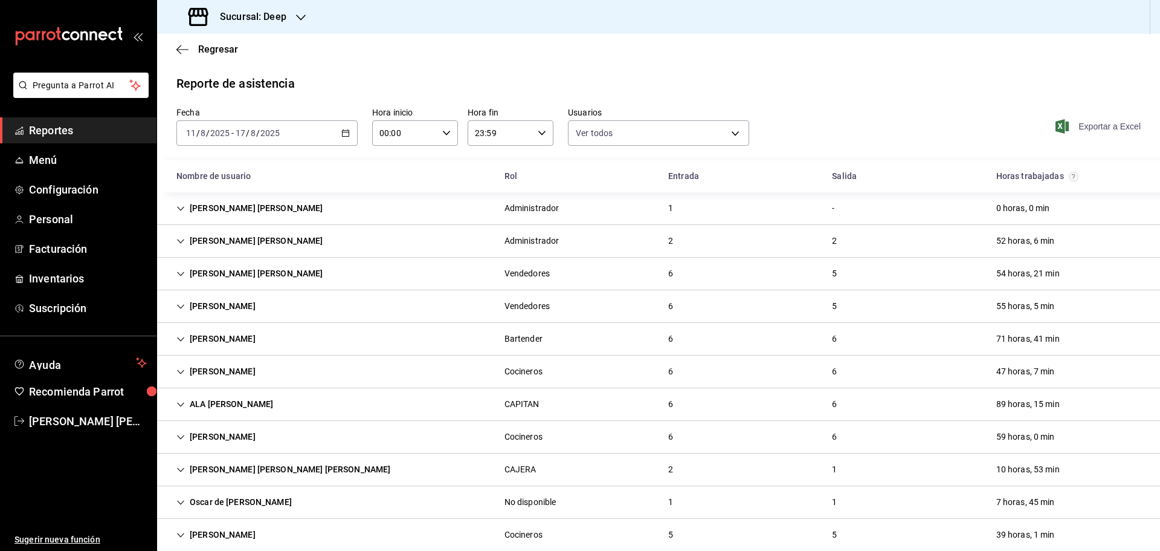
click at [1093, 128] on span "Exportar a Excel" at bounding box center [1099, 126] width 83 height 15
